Goal: Information Seeking & Learning: Understand process/instructions

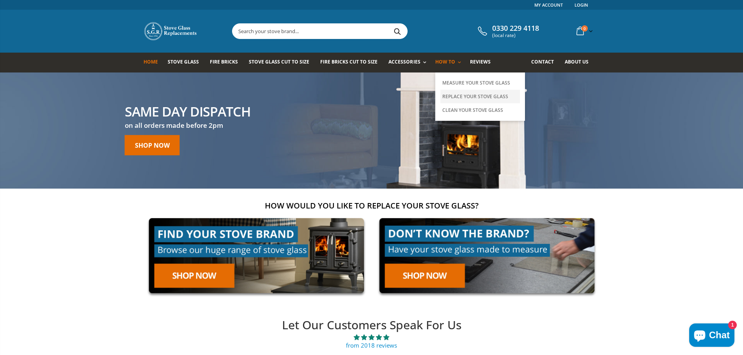
click at [456, 98] on link "Replace Your Stove Glass" at bounding box center [481, 97] width 80 height 14
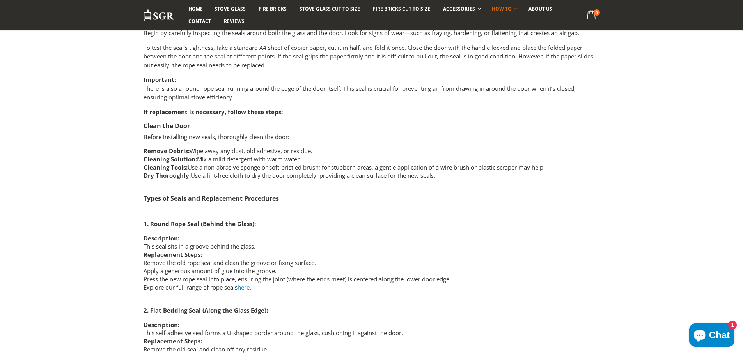
scroll to position [1389, 0]
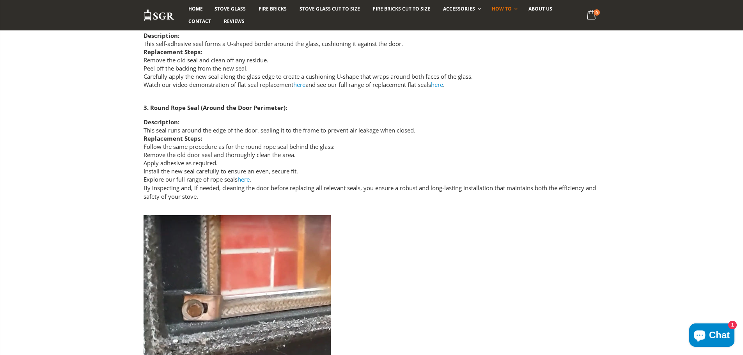
click at [718, 331] on span "Chat" at bounding box center [719, 336] width 21 height 12
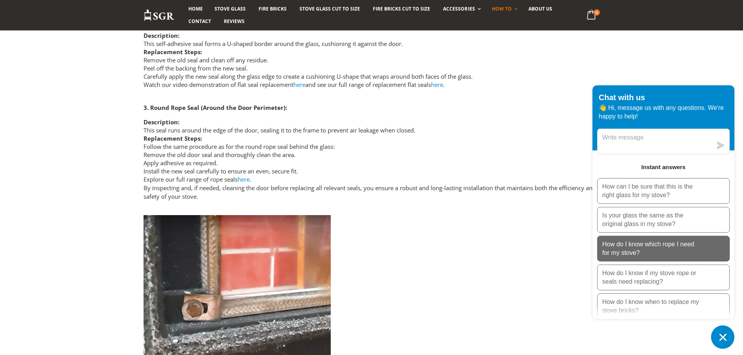
click at [678, 254] on p "How do I know which rope I need for my stove?" at bounding box center [651, 248] width 98 height 17
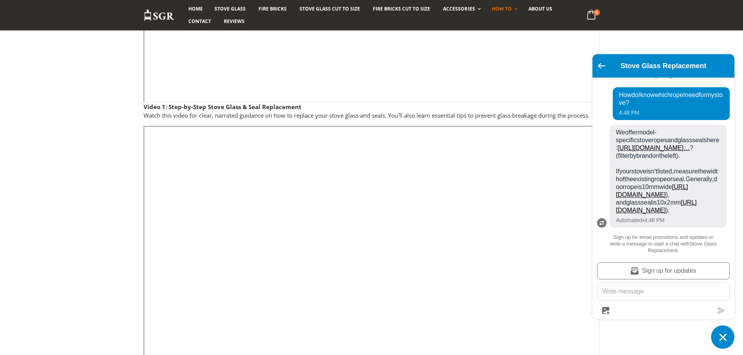
scroll to position [0, 0]
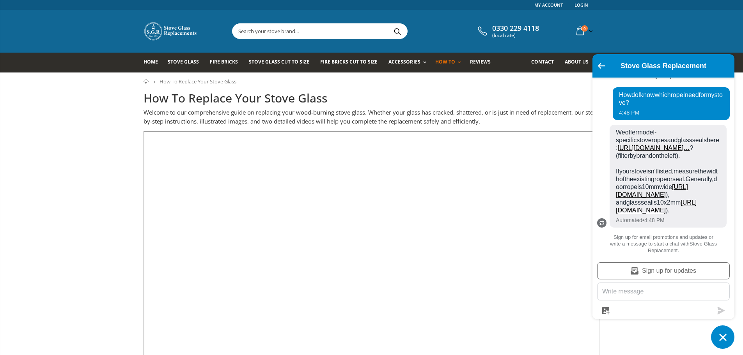
drag, startPoint x: 670, startPoint y: 12, endPoint x: 531, endPoint y: 46, distance: 143.4
click at [572, 53] on link "About us" at bounding box center [580, 63] width 30 height 20
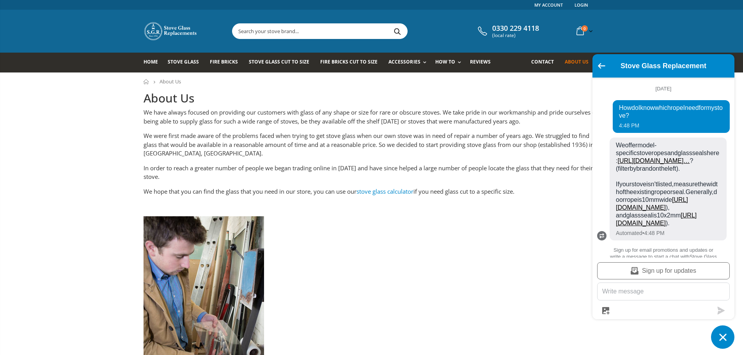
scroll to position [44, 0]
